Goal: Navigation & Orientation: Find specific page/section

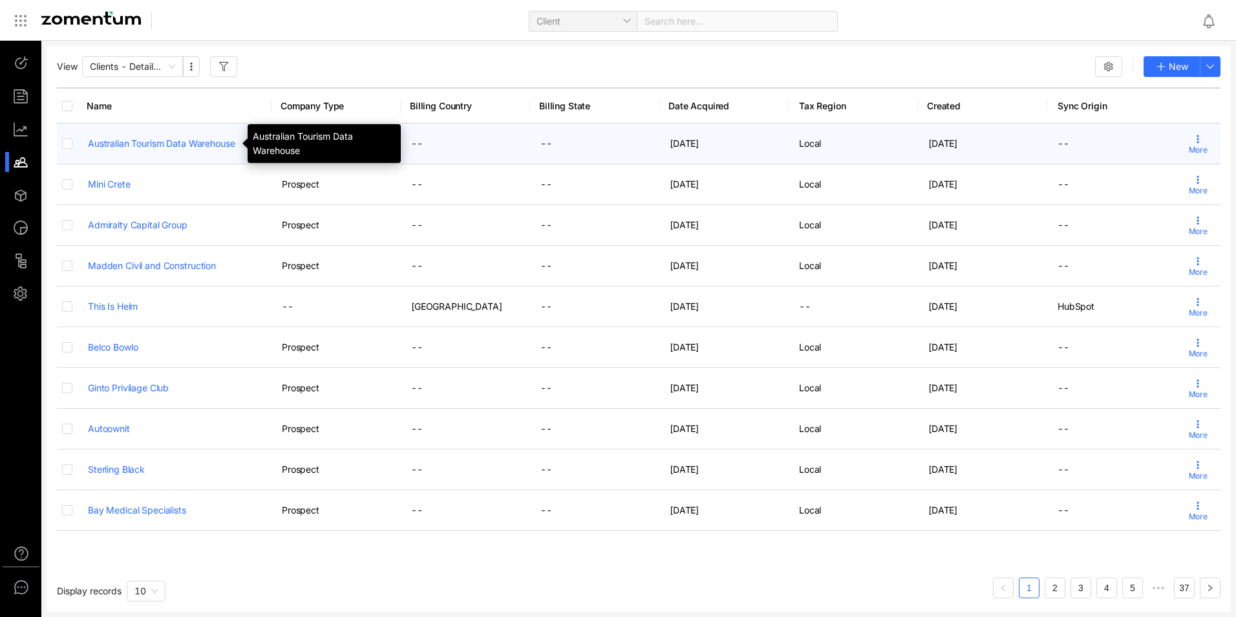
click at [173, 140] on link "Australian Tourism Data Warehouse" at bounding box center [161, 143] width 147 height 11
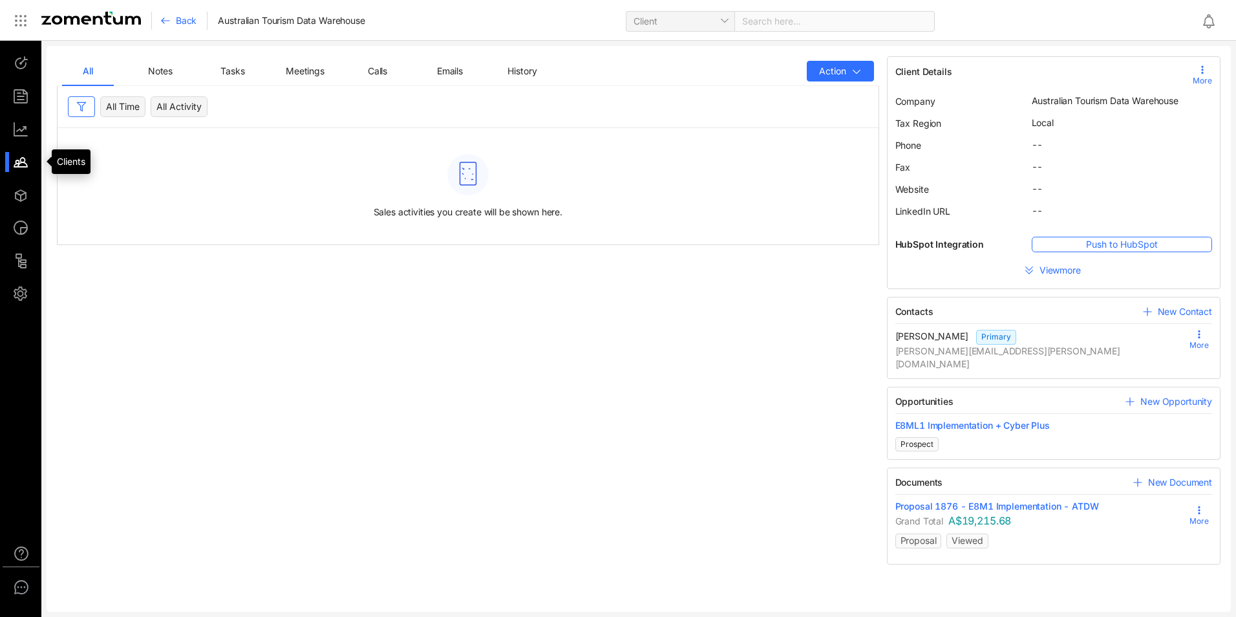
click at [23, 164] on div at bounding box center [27, 162] width 28 height 20
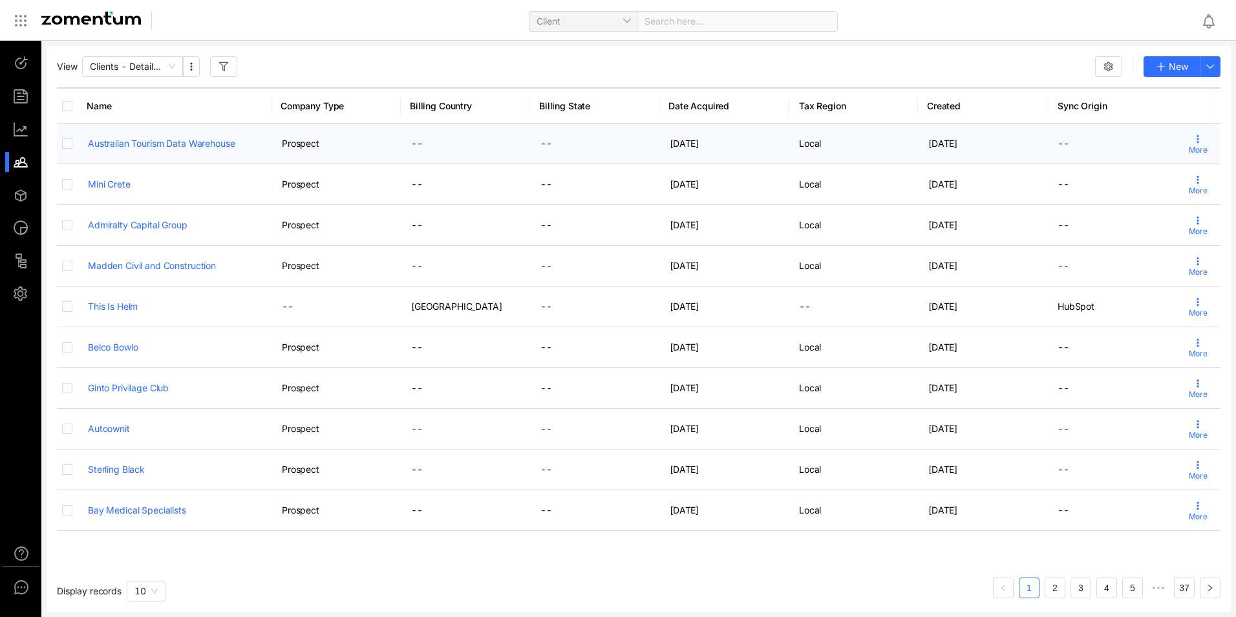
click at [1189, 147] on span "More" at bounding box center [1198, 150] width 19 height 12
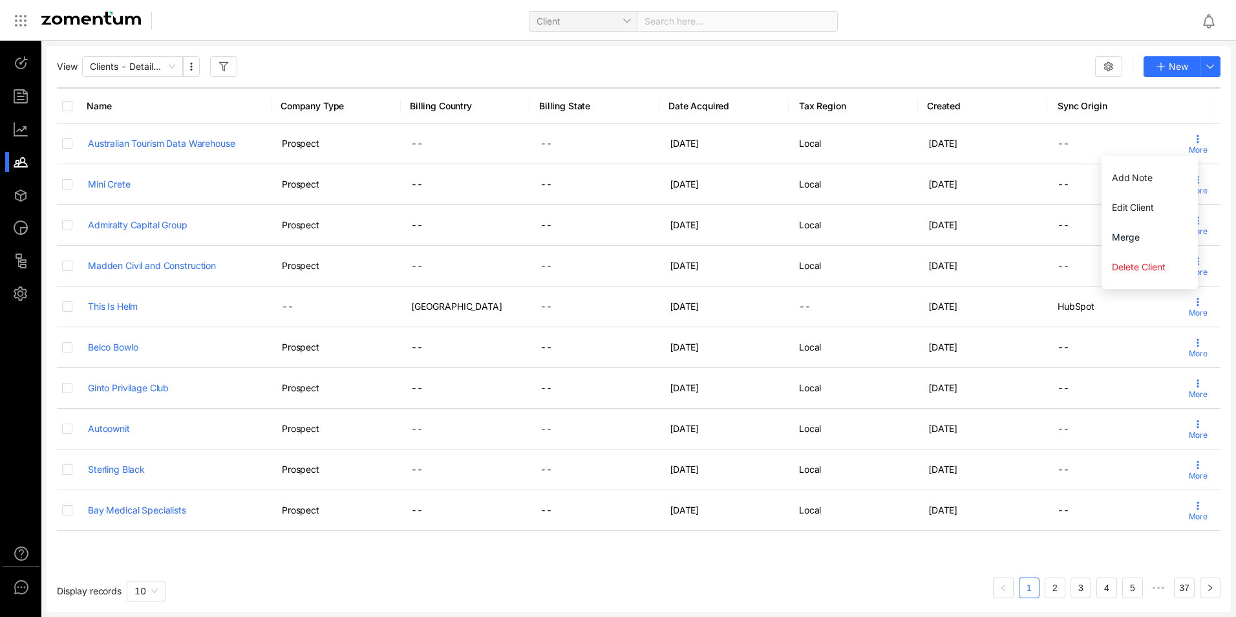
click at [866, 23] on div "Client Search here..." at bounding box center [681, 20] width 1020 height 30
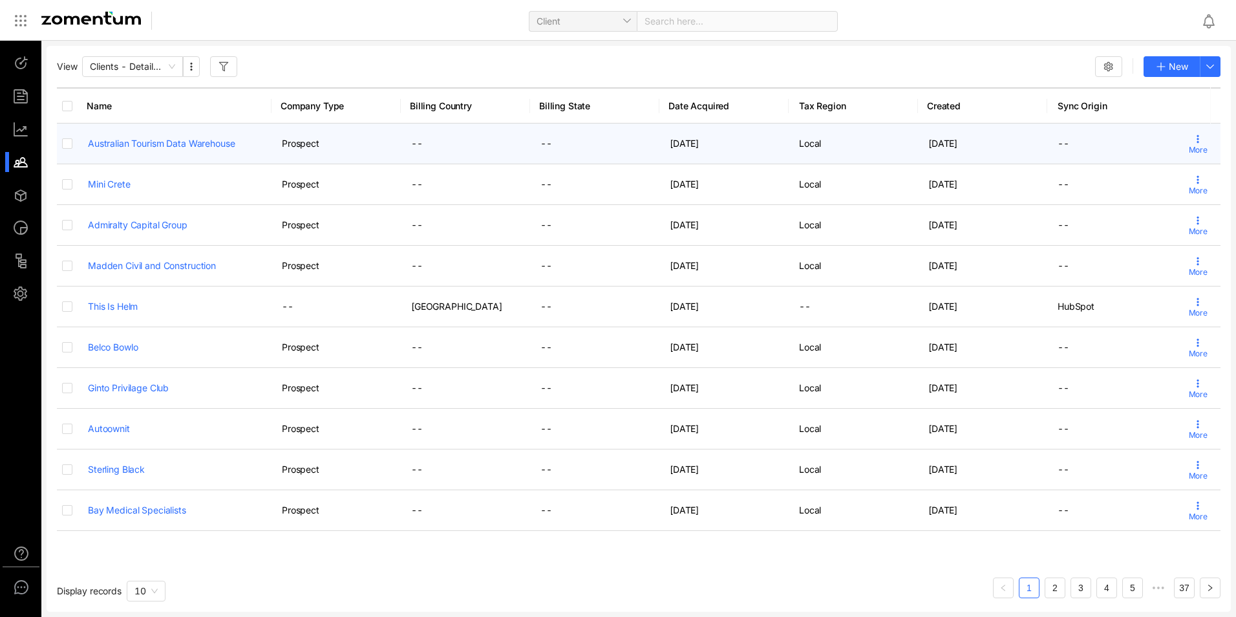
click at [159, 145] on link "Australian Tourism Data Warehouse" at bounding box center [161, 143] width 147 height 11
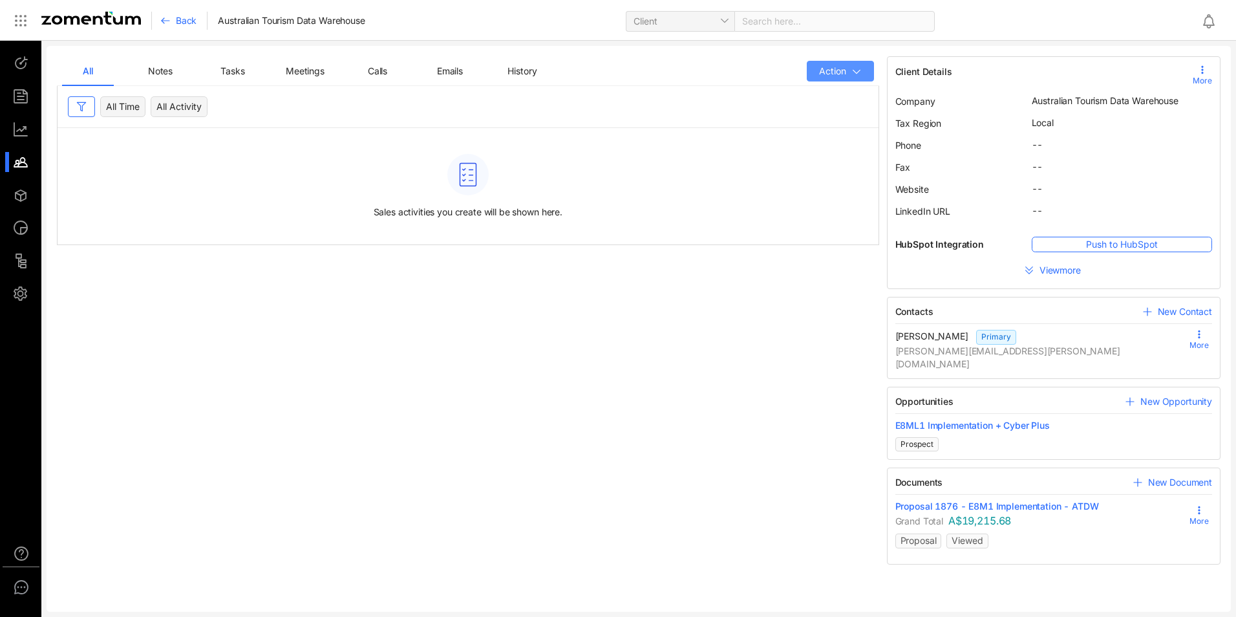
click at [856, 76] on icon "button" at bounding box center [857, 72] width 10 height 10
click at [24, 158] on div at bounding box center [27, 162] width 28 height 20
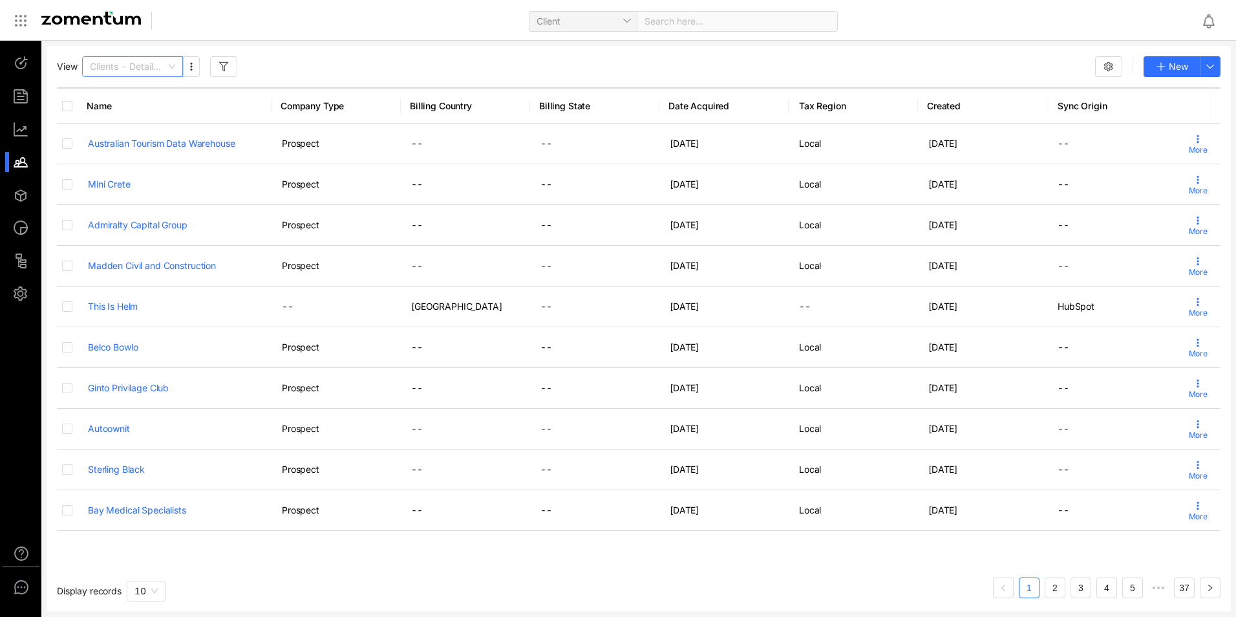
click at [178, 66] on div "Clients - Detailed View" at bounding box center [132, 66] width 101 height 21
click at [198, 68] on button "button" at bounding box center [191, 66] width 17 height 21
click at [25, 202] on div at bounding box center [27, 195] width 28 height 20
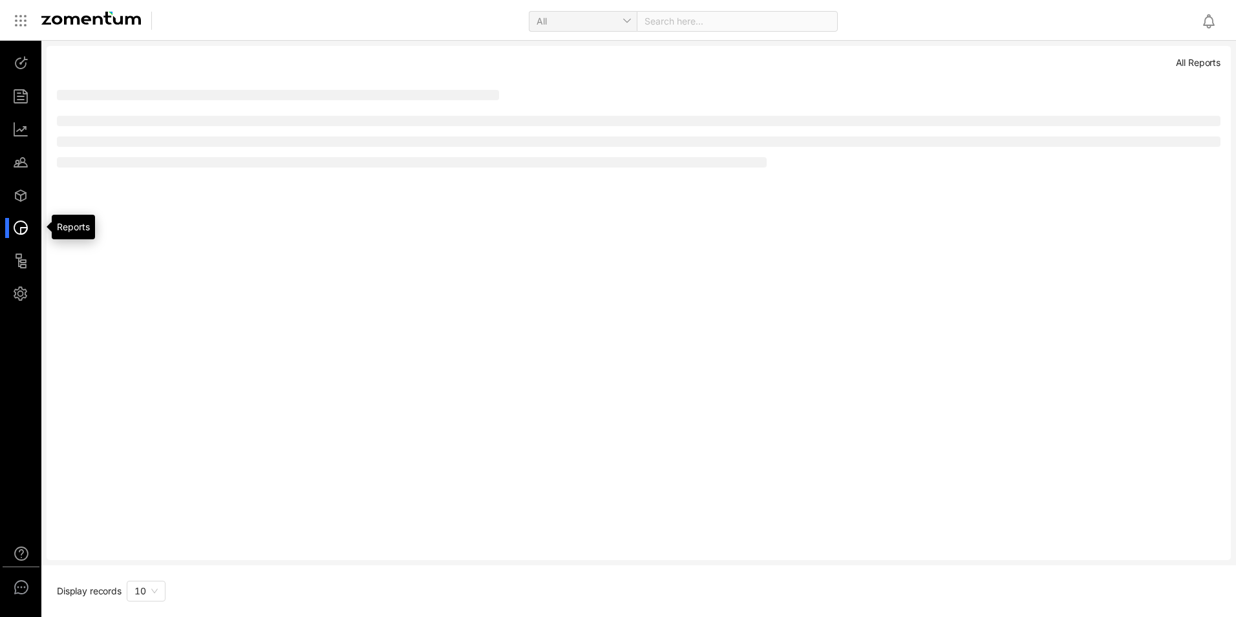
click at [18, 228] on div at bounding box center [27, 228] width 28 height 20
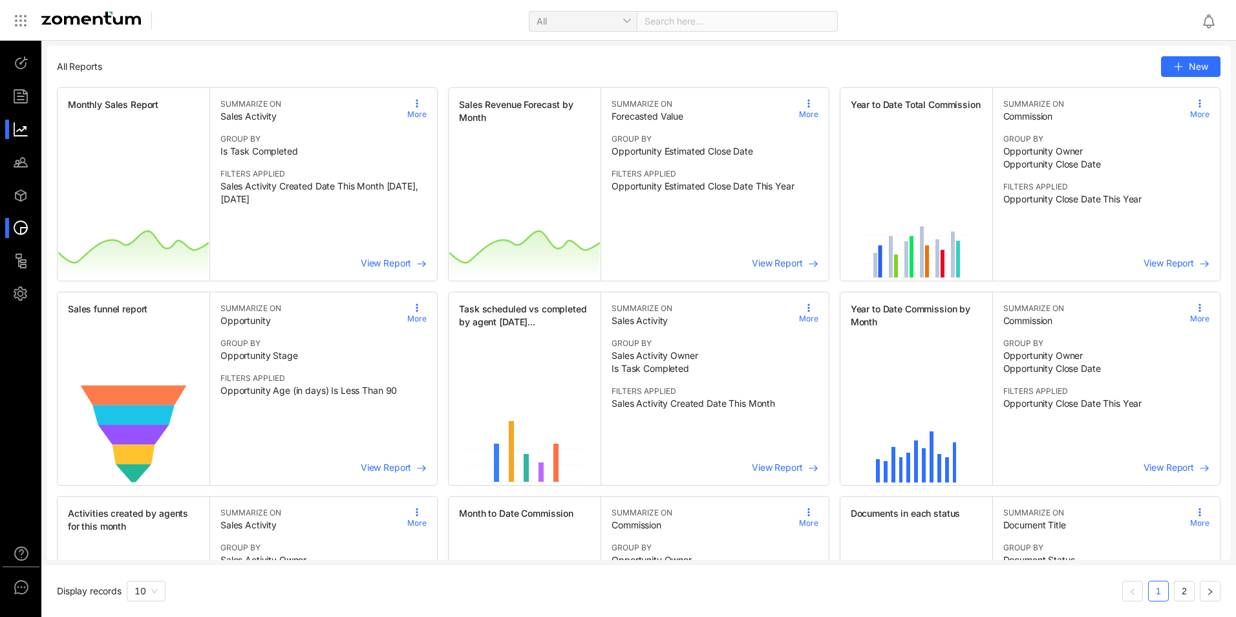
click at [31, 132] on div at bounding box center [27, 130] width 28 height 20
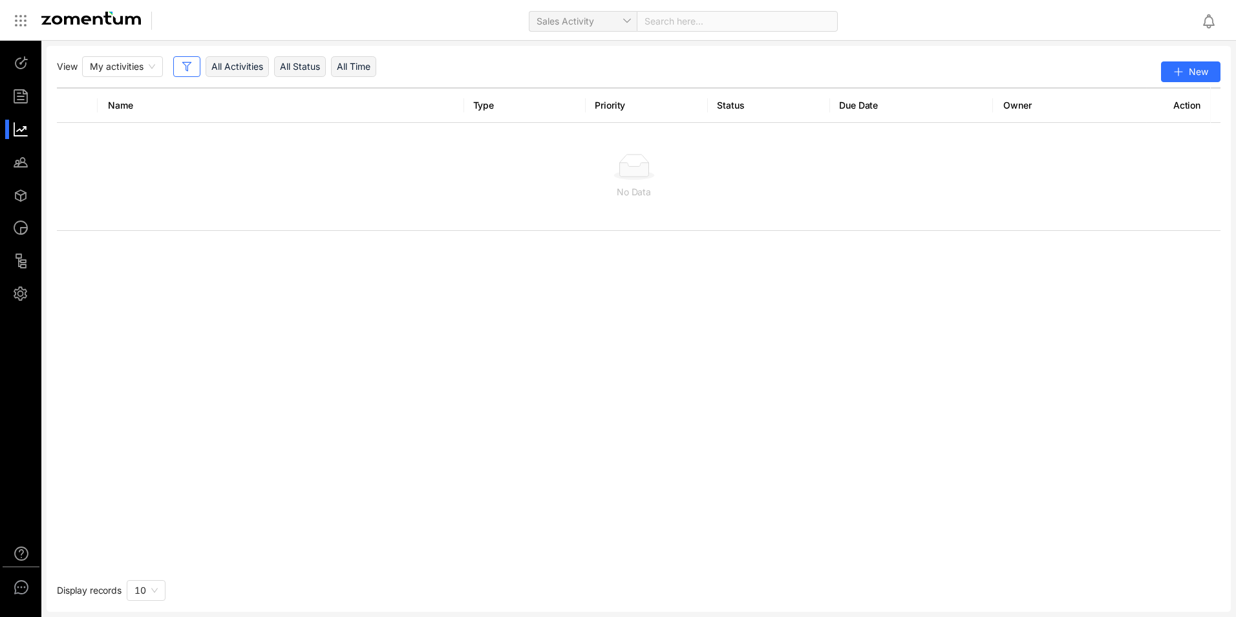
click at [31, 107] on ul at bounding box center [21, 178] width 42 height 275
click at [30, 100] on div at bounding box center [27, 97] width 28 height 20
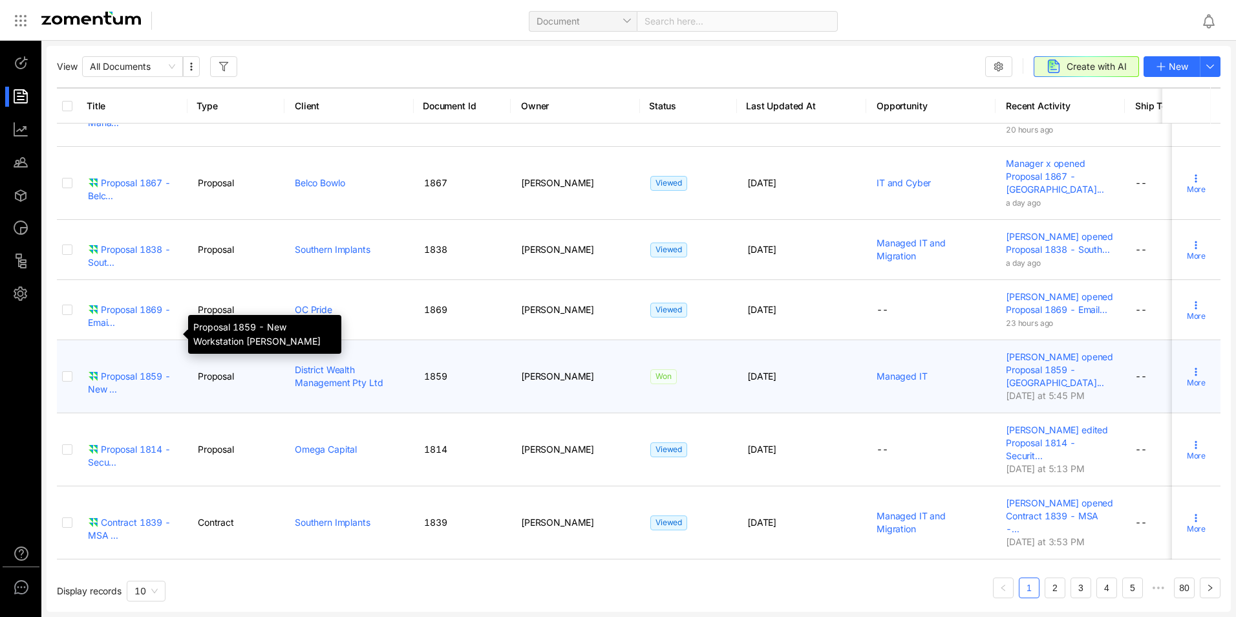
scroll to position [266, 0]
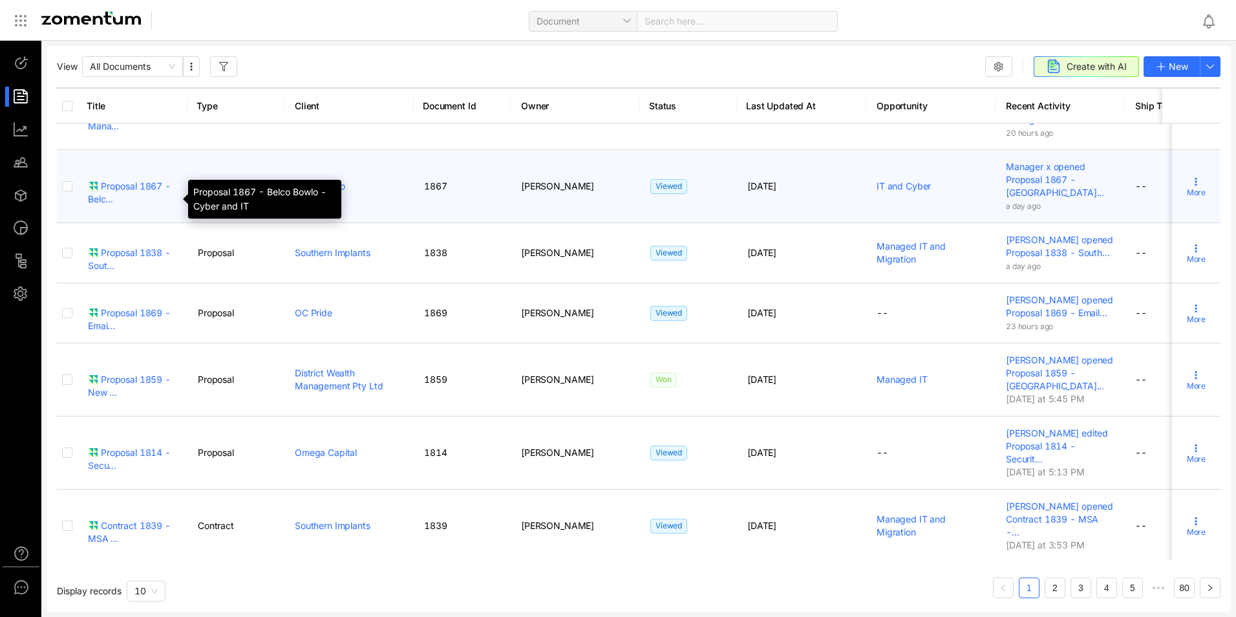
click at [129, 203] on div "Proposal 1867 - Belc..." at bounding box center [132, 193] width 89 height 26
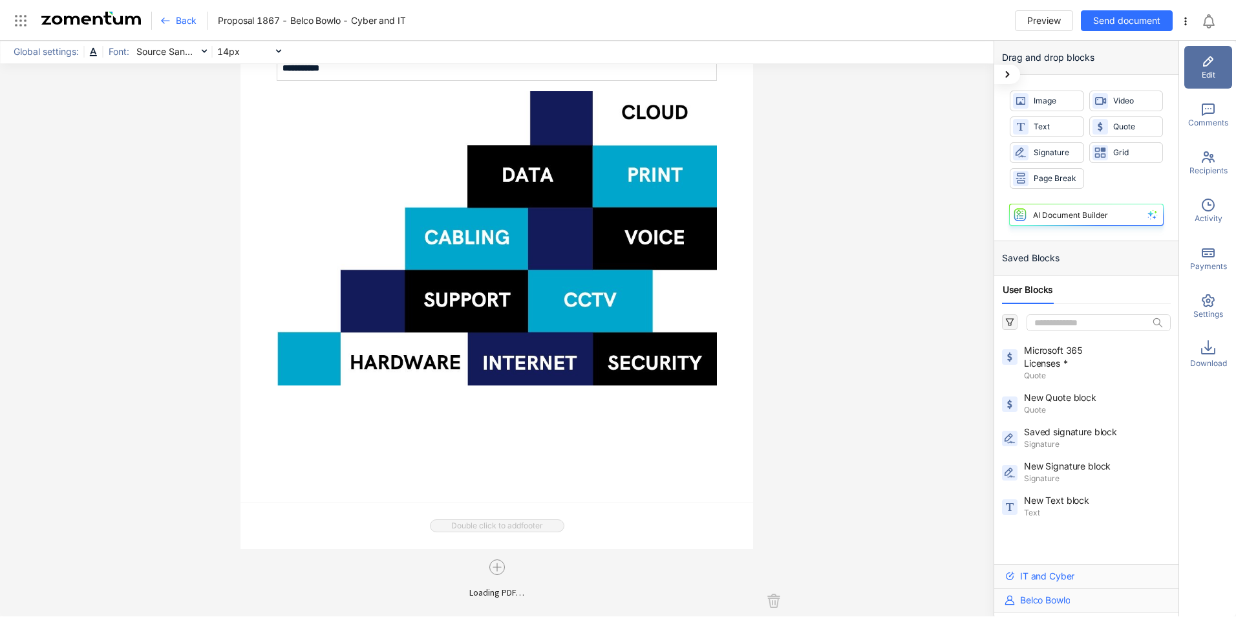
scroll to position [259, 0]
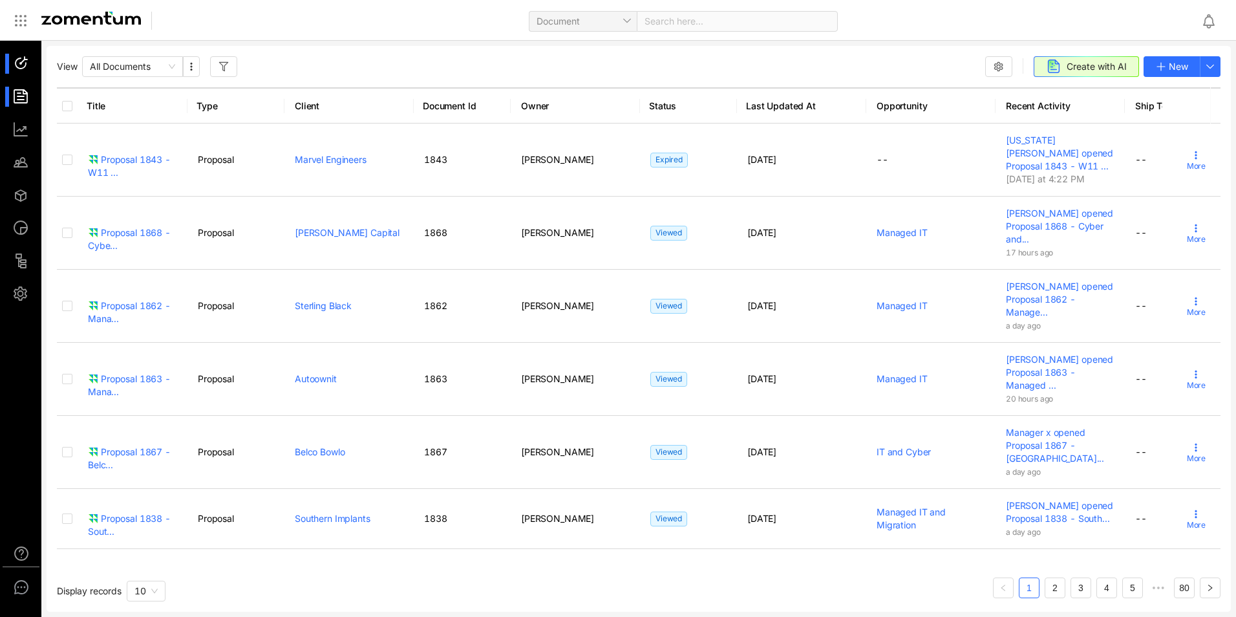
click at [22, 69] on div at bounding box center [27, 64] width 28 height 20
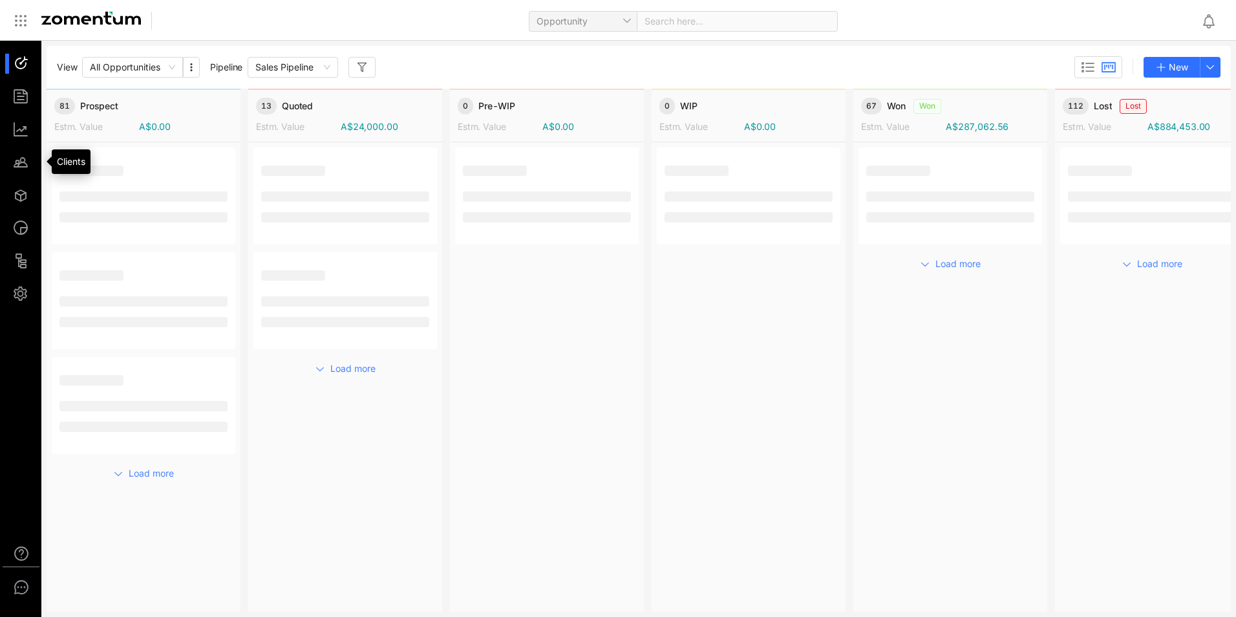
click at [21, 193] on div at bounding box center [27, 195] width 28 height 20
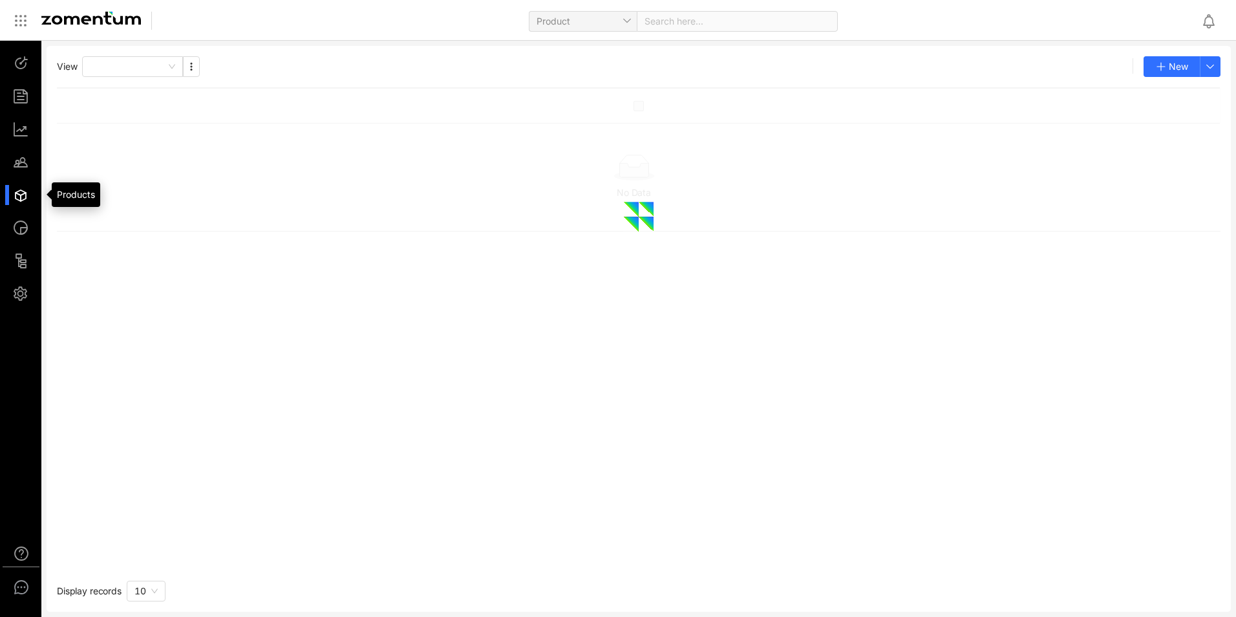
click at [27, 164] on div at bounding box center [27, 162] width 28 height 20
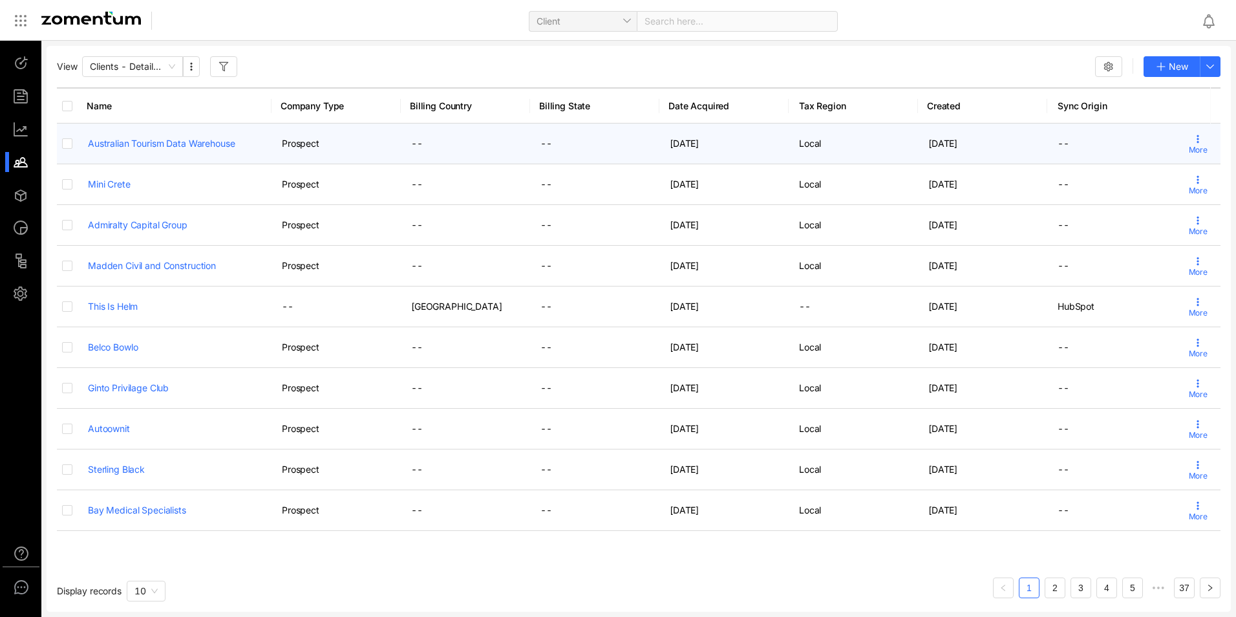
click at [1193, 144] on icon at bounding box center [1198, 139] width 10 height 10
click at [136, 138] on link "Australian Tourism Data Warehouse" at bounding box center [161, 143] width 147 height 11
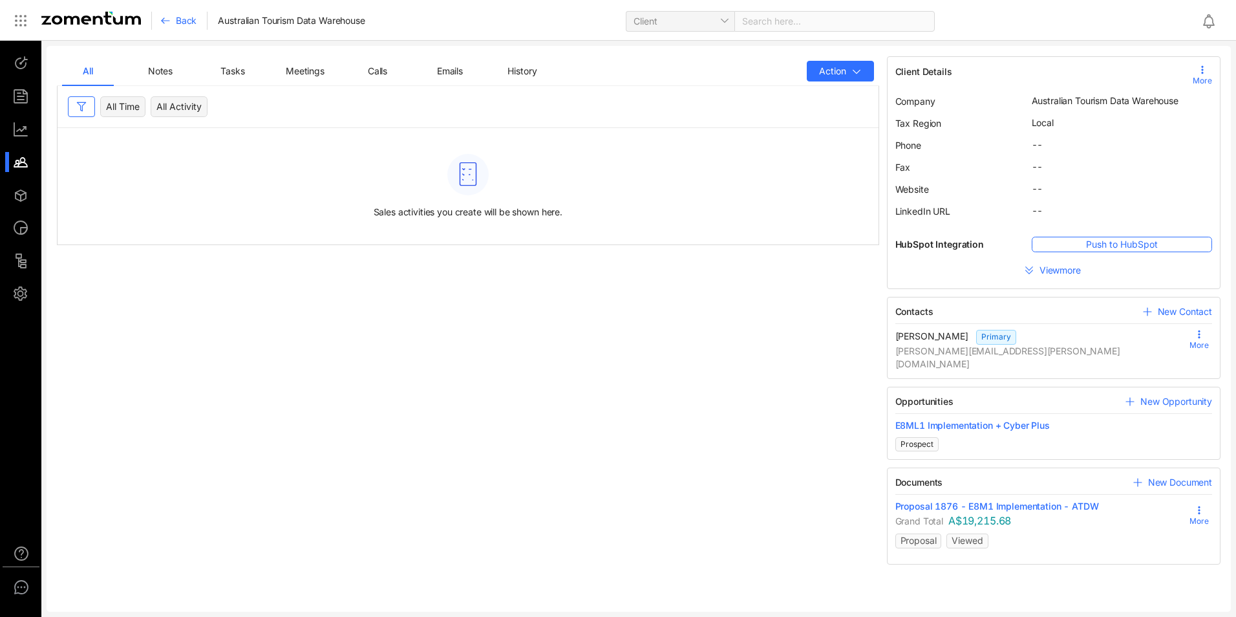
click at [168, 72] on span "Notes" at bounding box center [160, 70] width 25 height 11
click at [228, 73] on span "Tasks" at bounding box center [233, 70] width 24 height 11
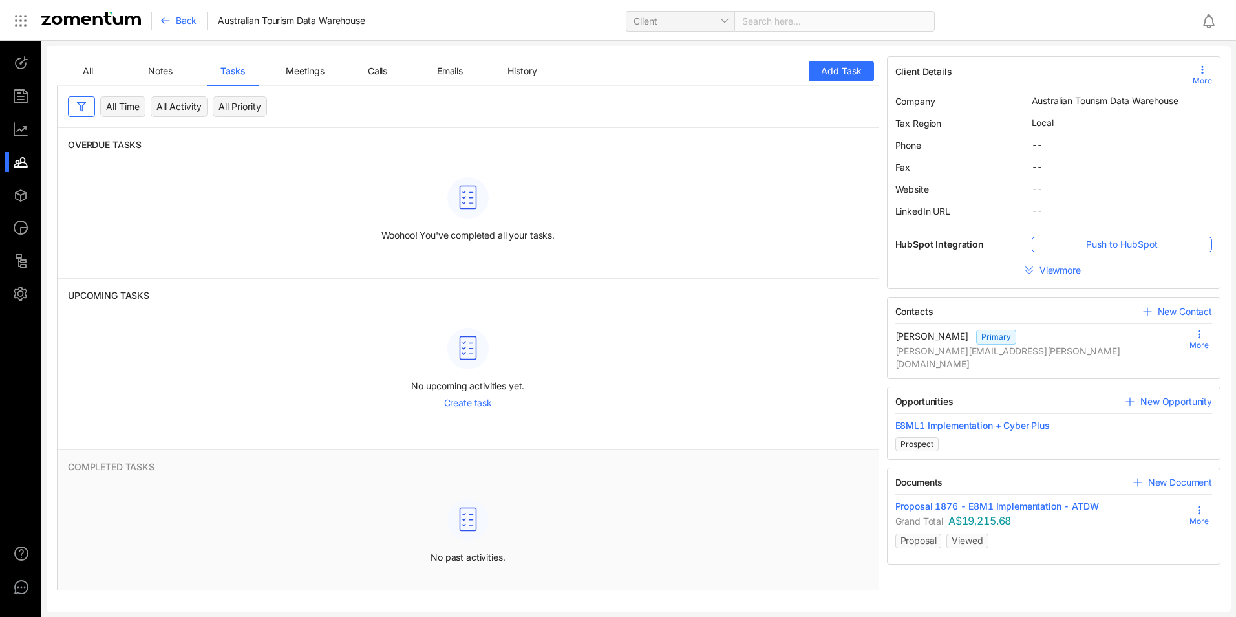
click at [307, 74] on span "Meetings" at bounding box center [305, 70] width 39 height 11
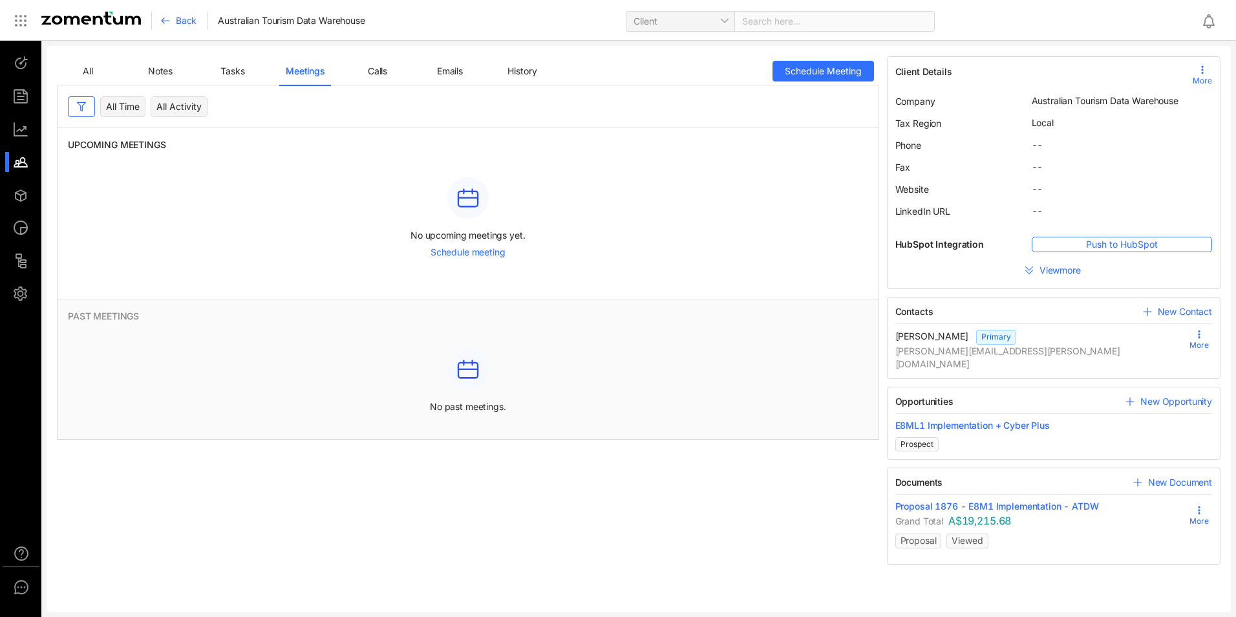
click at [361, 67] on div "Calls" at bounding box center [378, 71] width 52 height 30
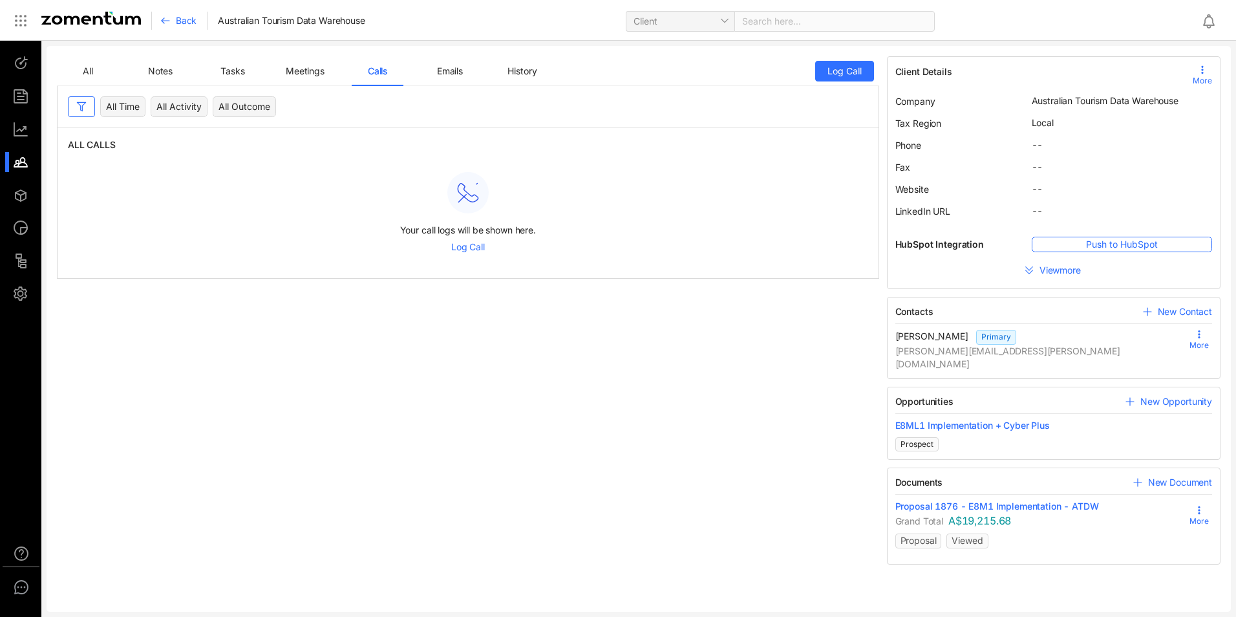
click at [437, 67] on span "Emails" at bounding box center [450, 70] width 26 height 11
click at [509, 72] on span "History" at bounding box center [522, 70] width 29 height 11
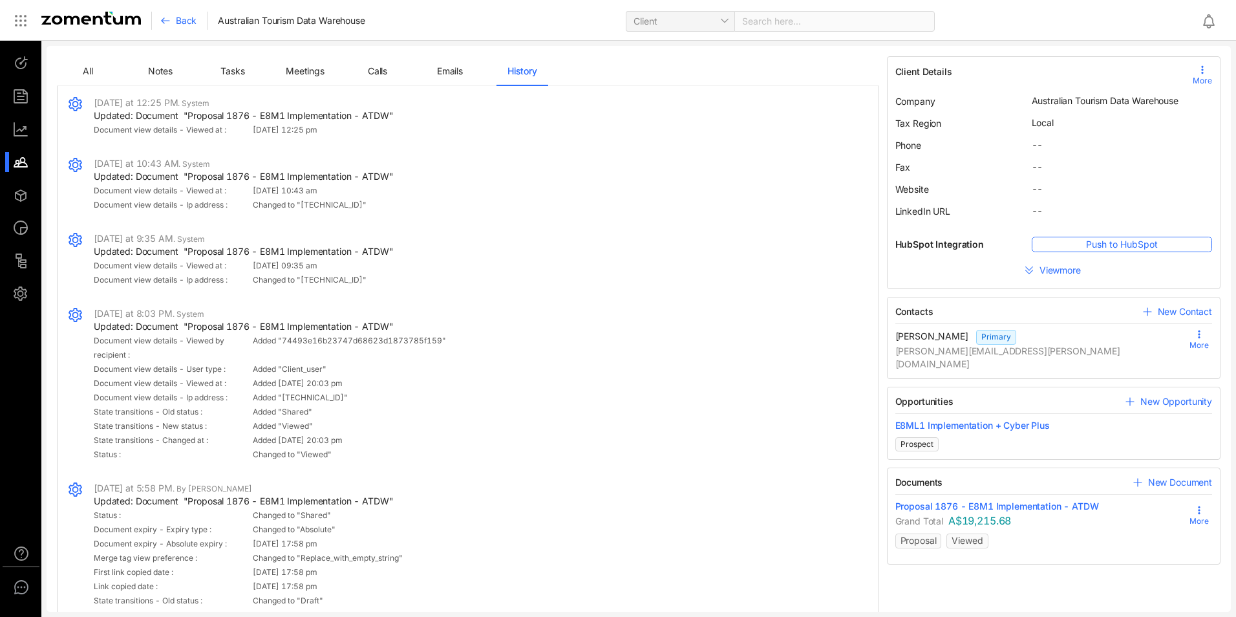
click at [96, 74] on div "All" at bounding box center [88, 71] width 21 height 14
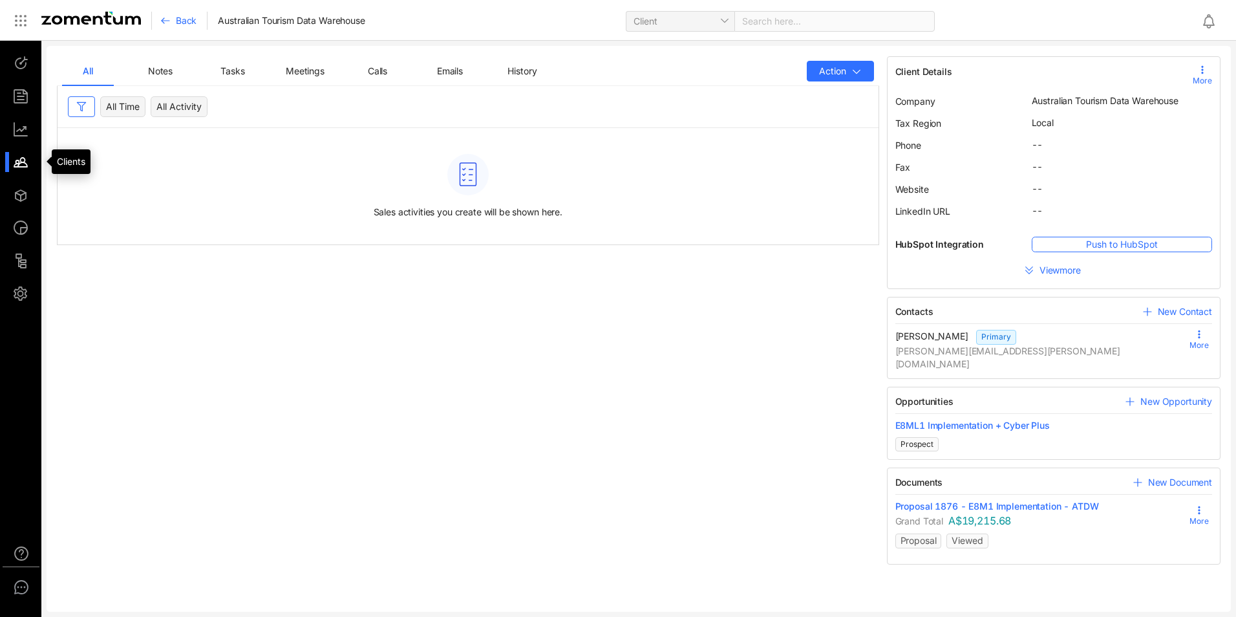
click at [18, 171] on div at bounding box center [27, 162] width 28 height 20
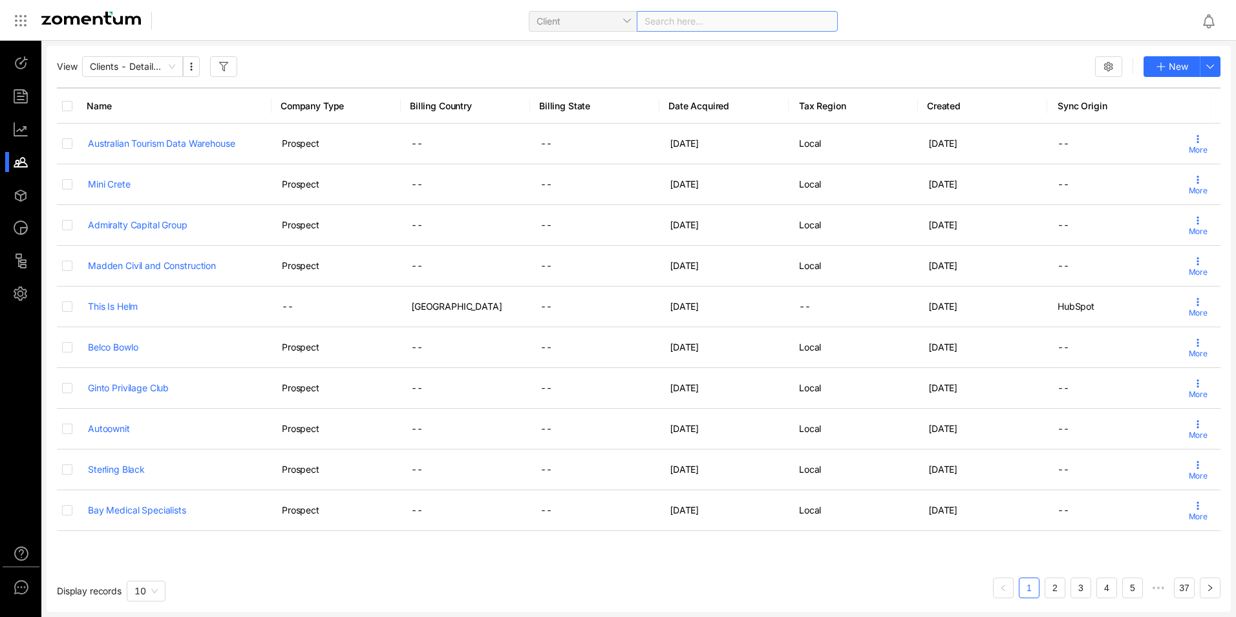
click at [678, 19] on div "Search here..." at bounding box center [737, 21] width 201 height 21
type input "*******"
click at [647, 55] on div "Premier [PERSON_NAME]" at bounding box center [683, 48] width 309 height 21
